Goal: Task Accomplishment & Management: Use online tool/utility

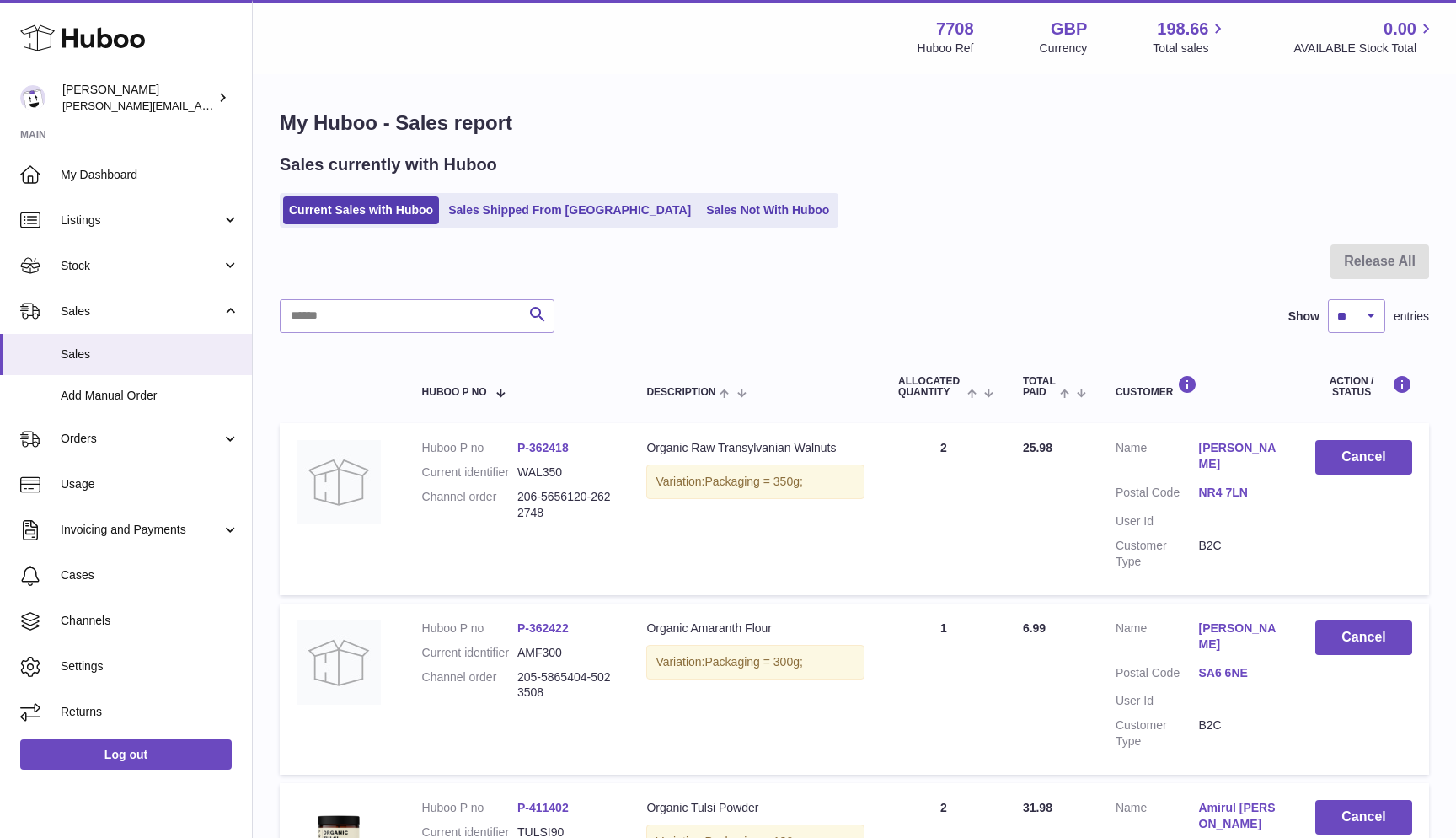
click at [309, 215] on link "Current Sales with Huboo" at bounding box center [361, 210] width 156 height 28
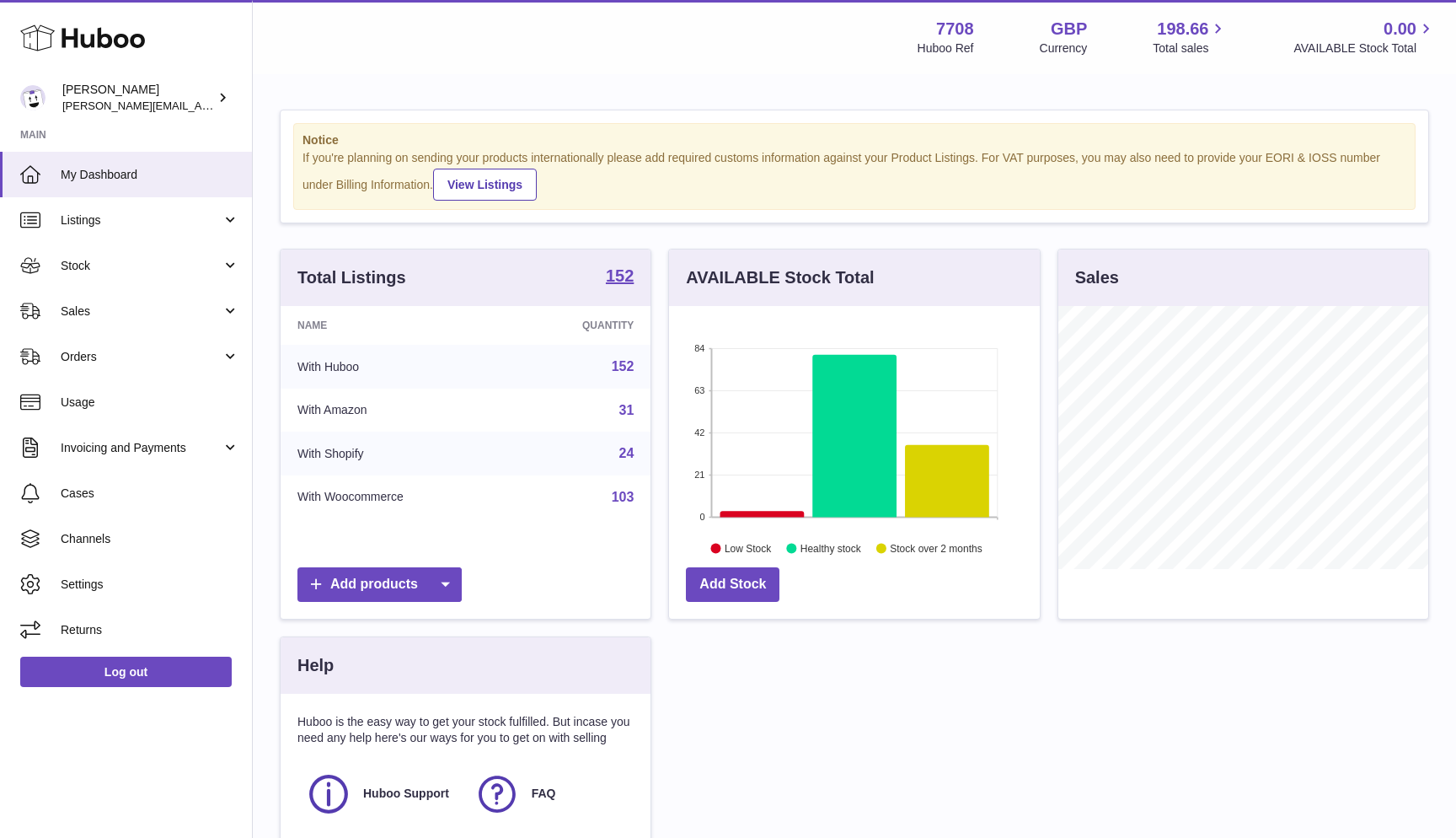
scroll to position [263, 370]
click at [102, 304] on span "Sales" at bounding box center [141, 311] width 161 height 16
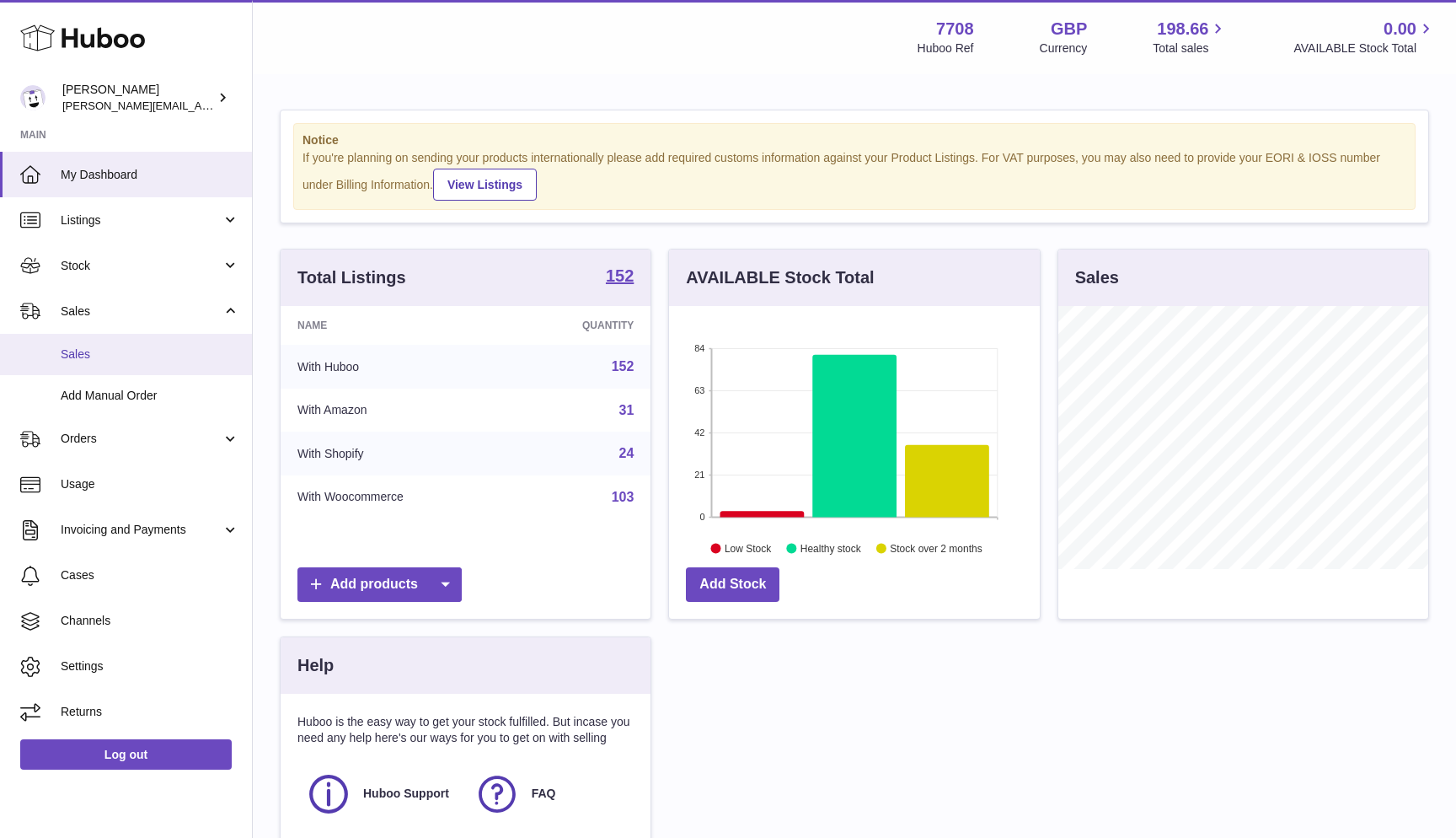
click at [101, 341] on link "Sales" at bounding box center [126, 353] width 252 height 41
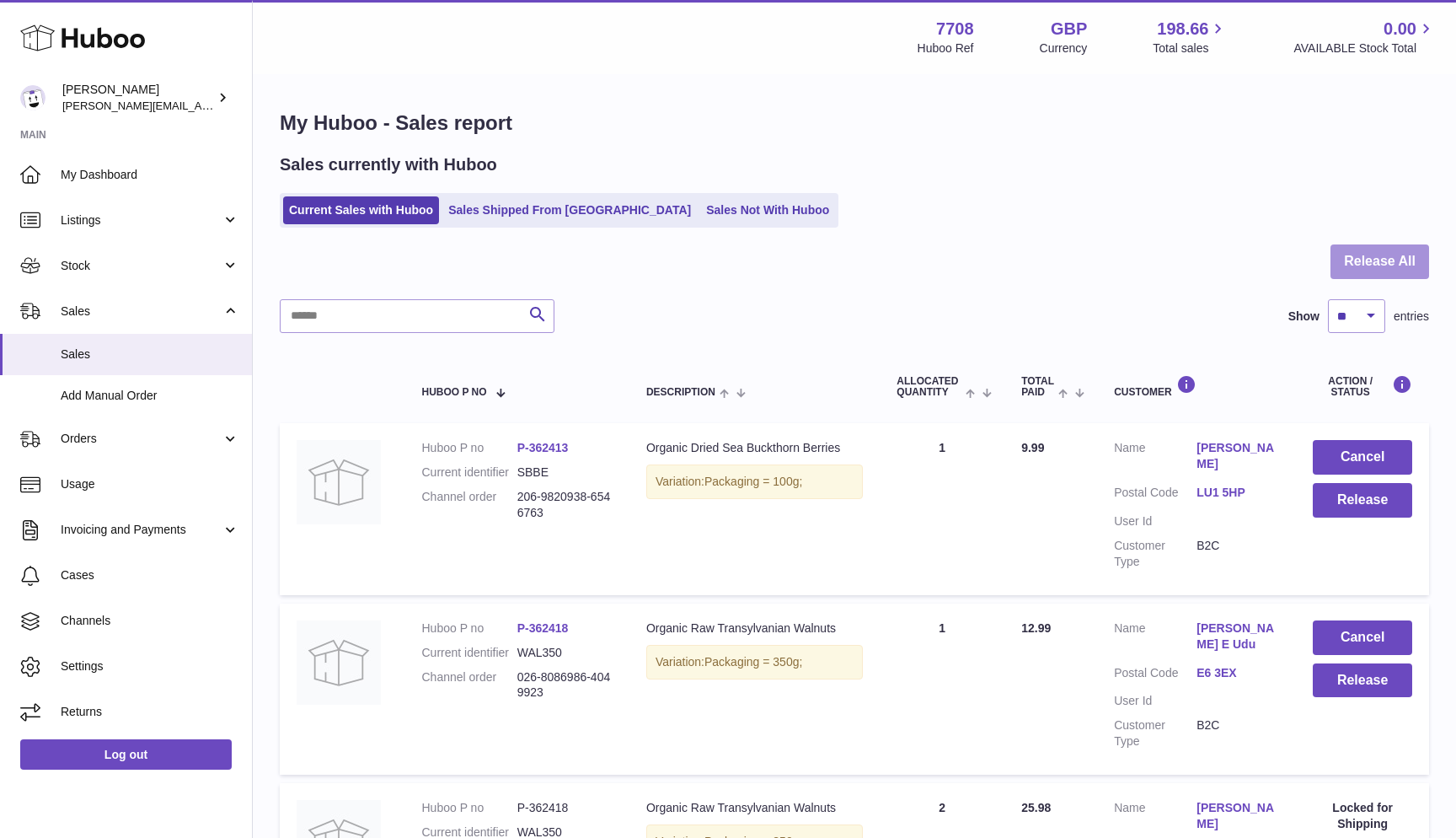
click at [1373, 260] on button "Release All" at bounding box center [1380, 262] width 99 height 34
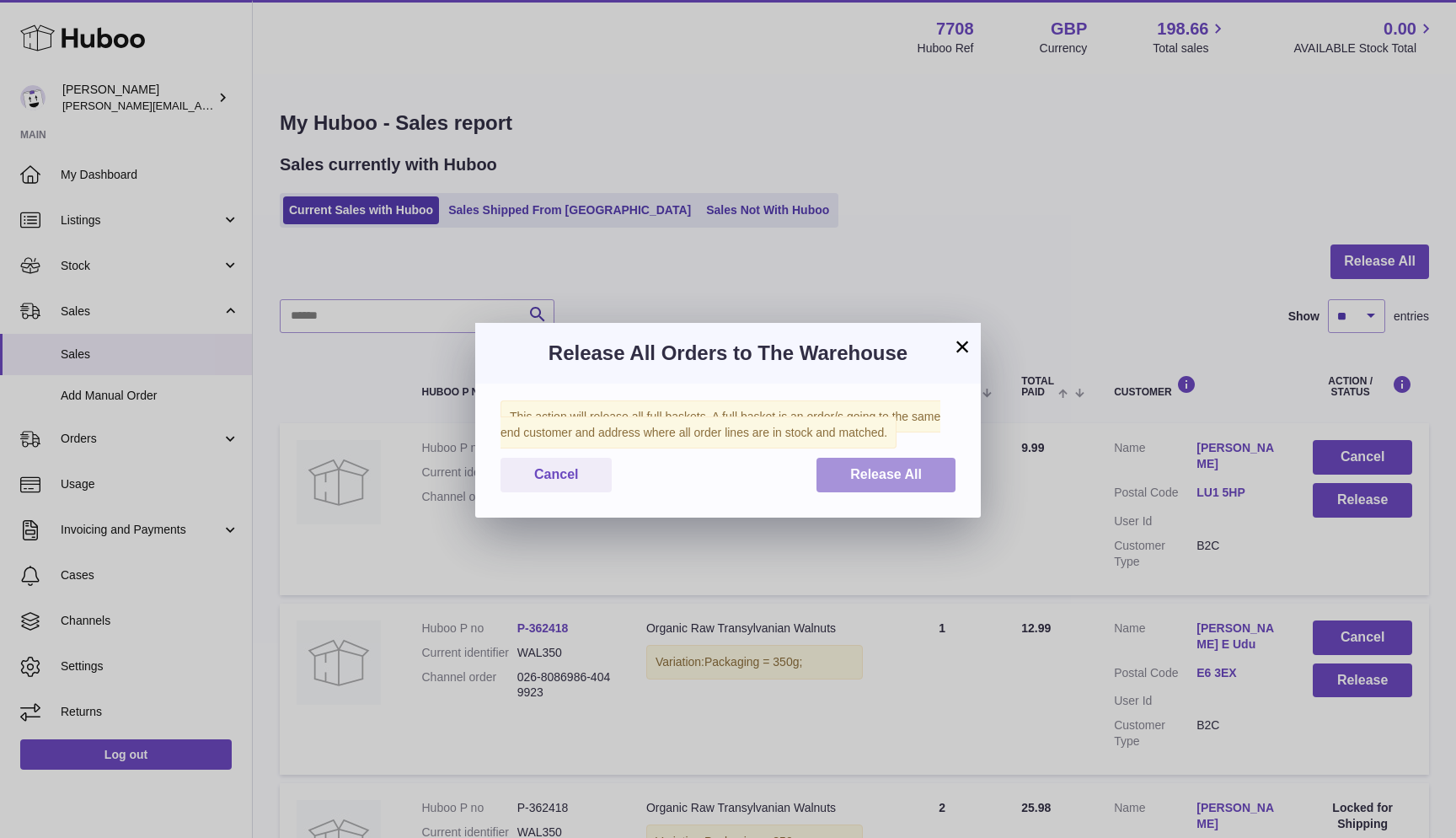
click at [917, 469] on span "Release All" at bounding box center [886, 473] width 71 height 14
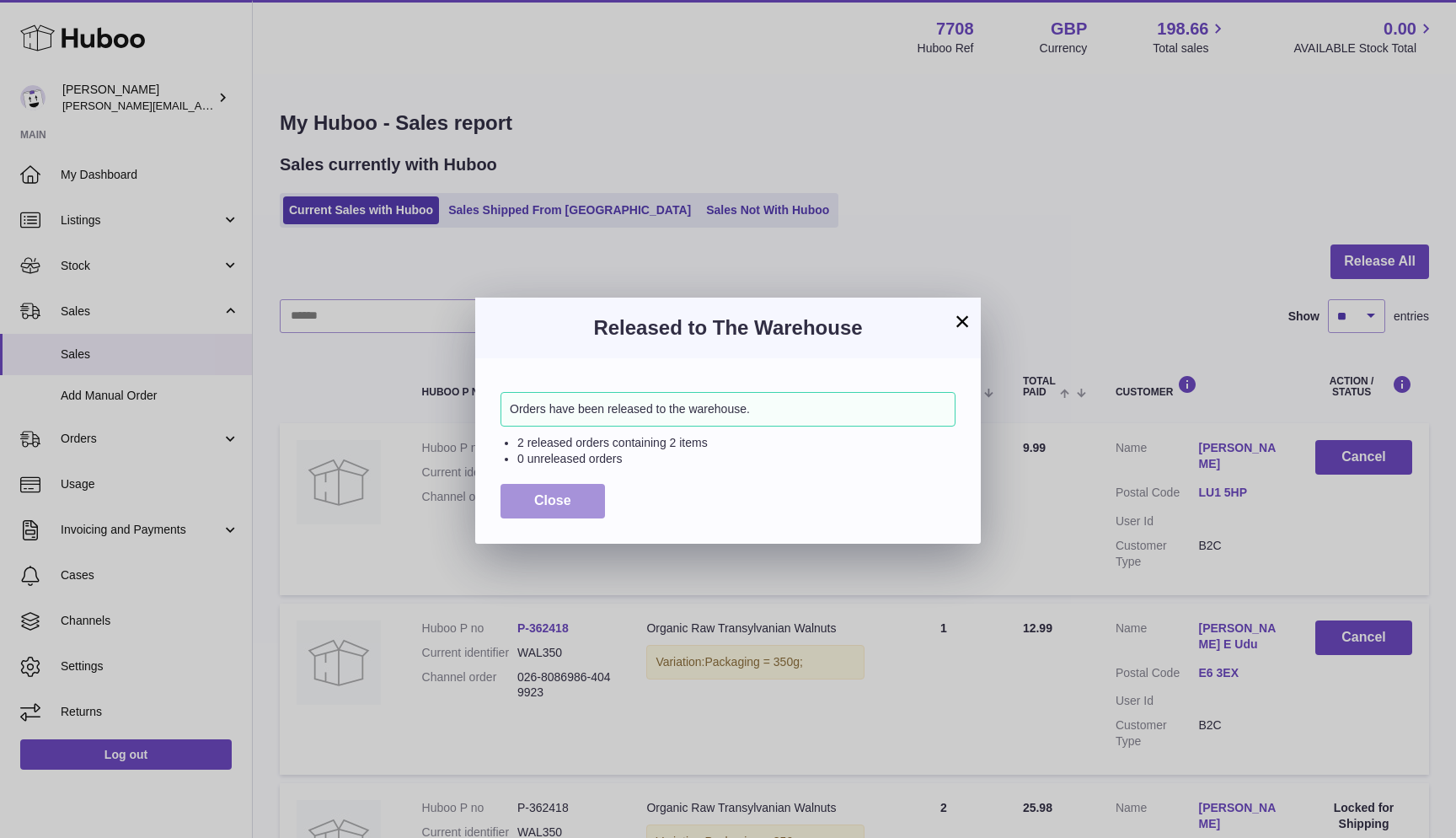
click at [510, 497] on button "Close" at bounding box center [553, 501] width 105 height 34
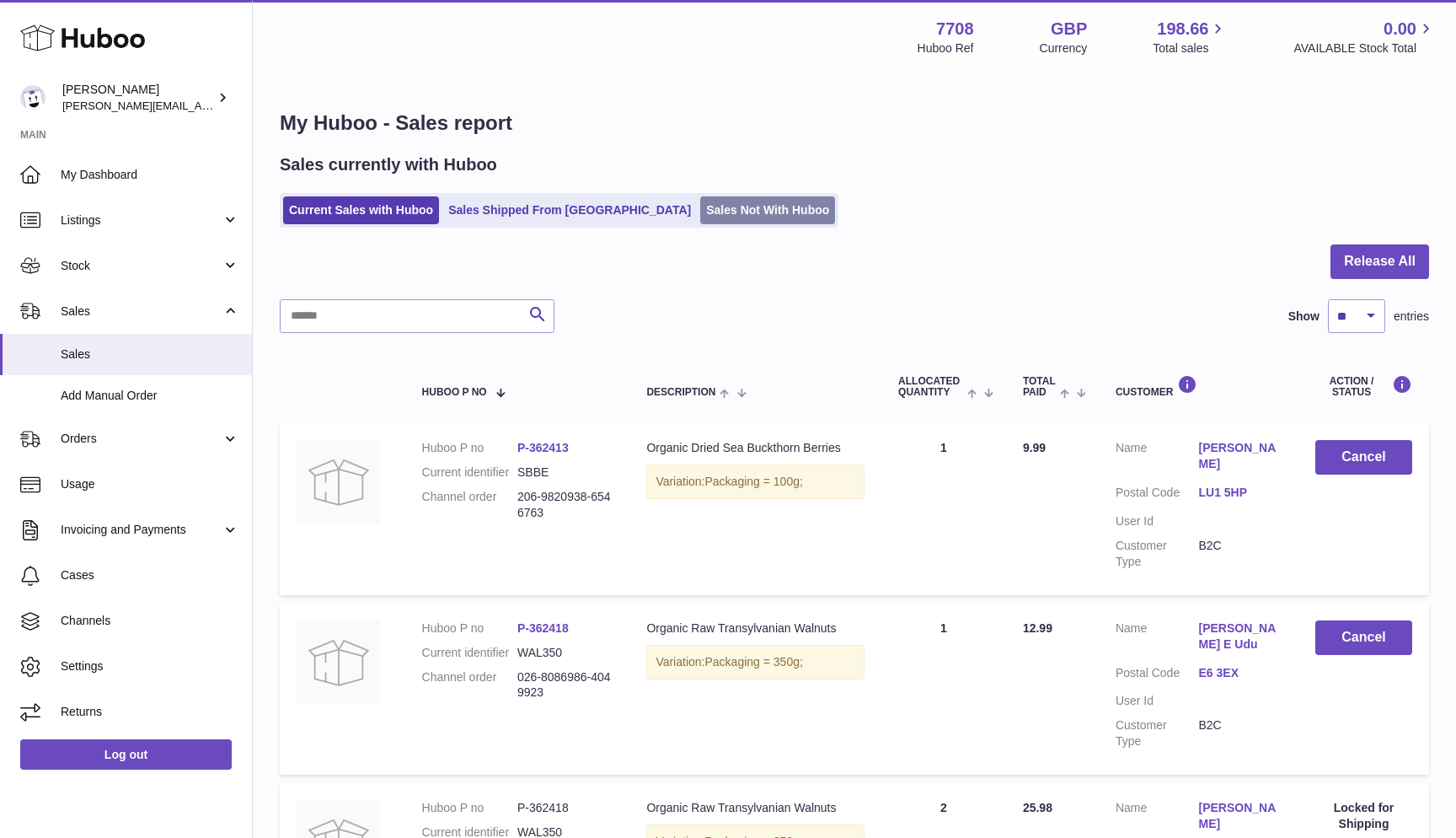
click at [700, 216] on link "Sales Not With Huboo" at bounding box center [768, 210] width 135 height 28
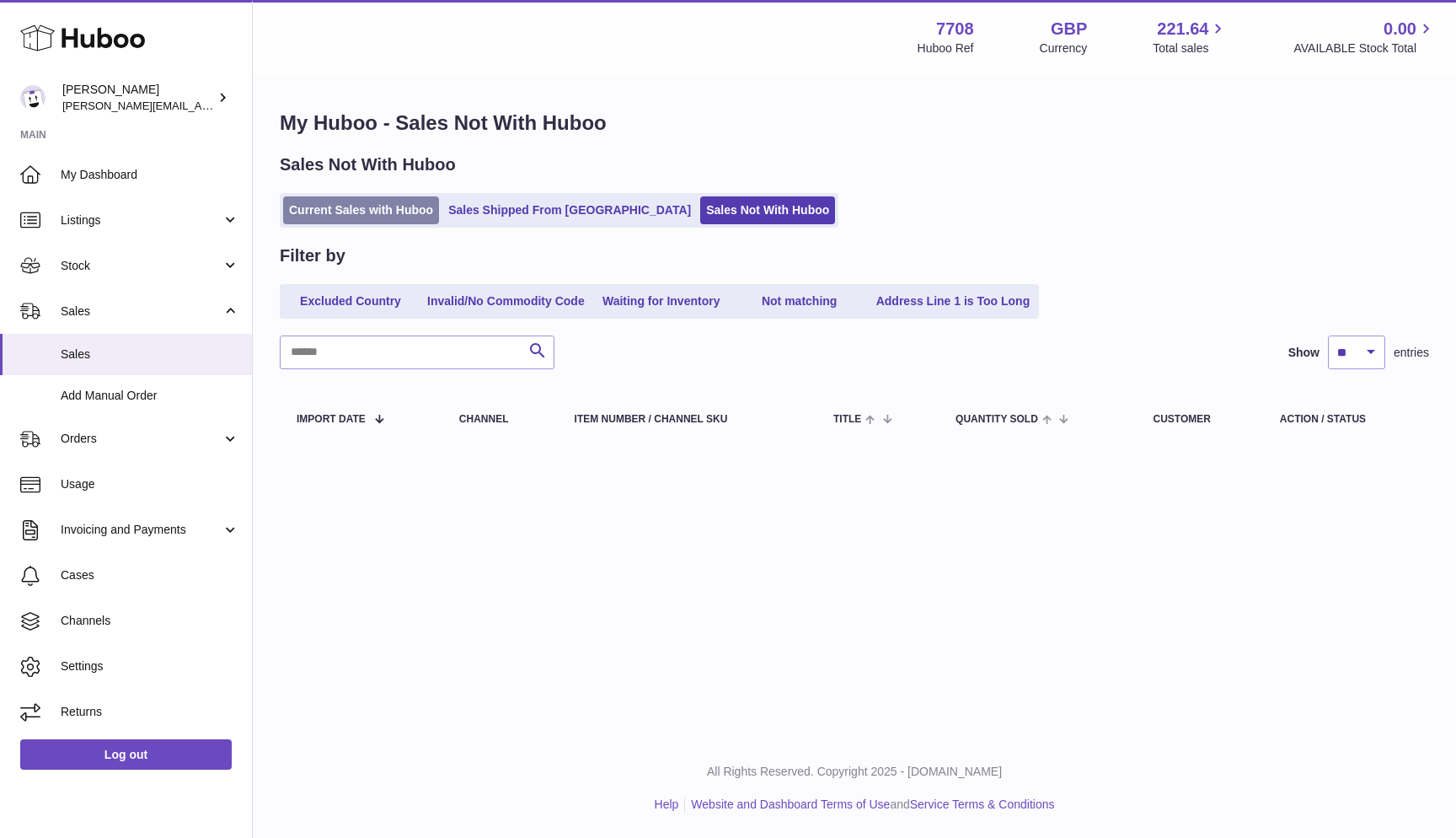
click at [391, 203] on link "Current Sales with Huboo" at bounding box center [361, 210] width 156 height 28
